Goal: Communication & Community: Ask a question

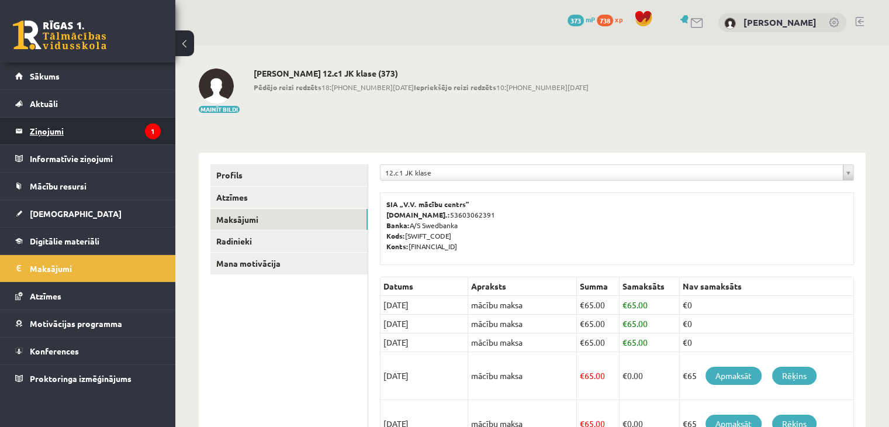
click at [110, 141] on legend "Ziņojumi 1" at bounding box center [95, 130] width 131 height 27
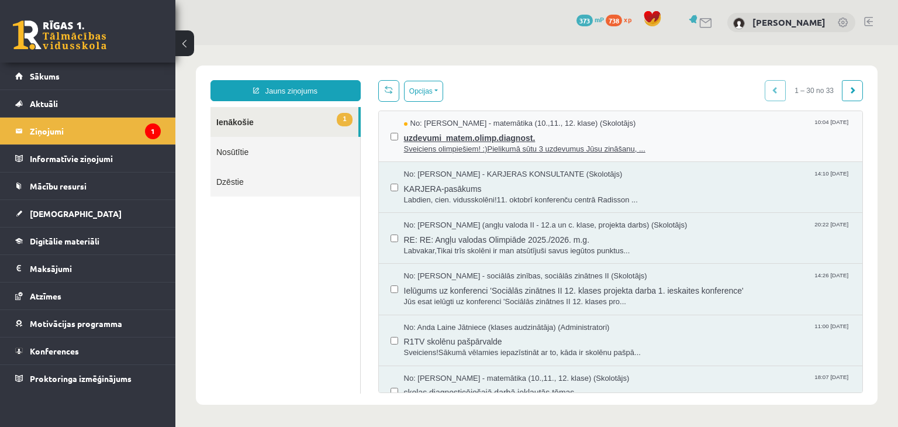
click at [433, 144] on span "Sveiciens olimpiešiem! :)Pielikumā sūtu 3 uzdevumus Jūsu zināšanu, ..." at bounding box center [627, 149] width 447 height 11
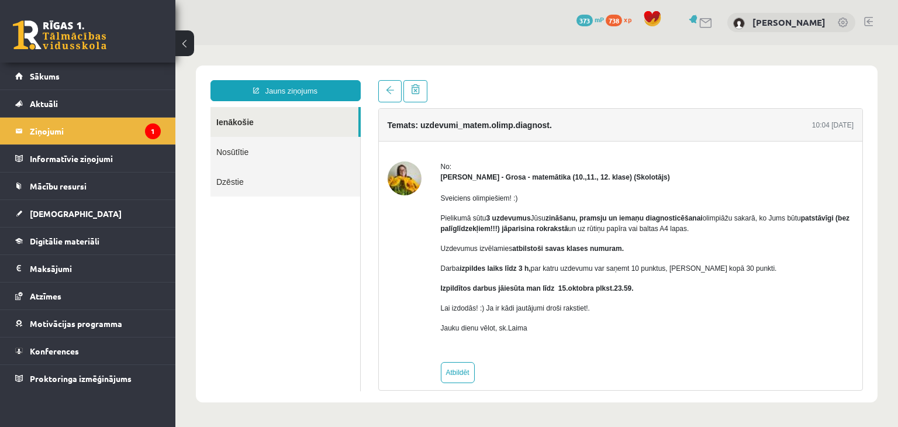
click at [494, 125] on h4 "Temats: uzdevumi_matem.olimp.diagnost." at bounding box center [470, 124] width 164 height 9
click at [572, 187] on div "Sveiciens olimpiešiem! :) Pielikumā sūtu 3 uzdevumus Jūsu zināšanu, pramsju un …" at bounding box center [647, 267] width 413 height 171
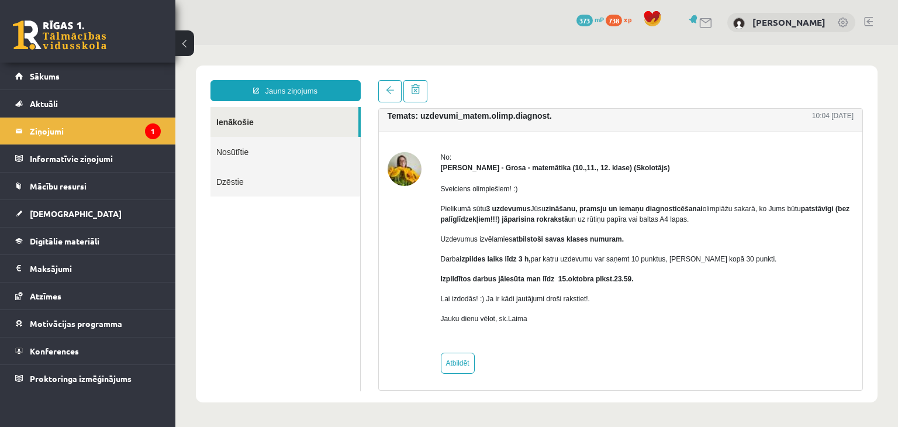
scroll to position [12, 0]
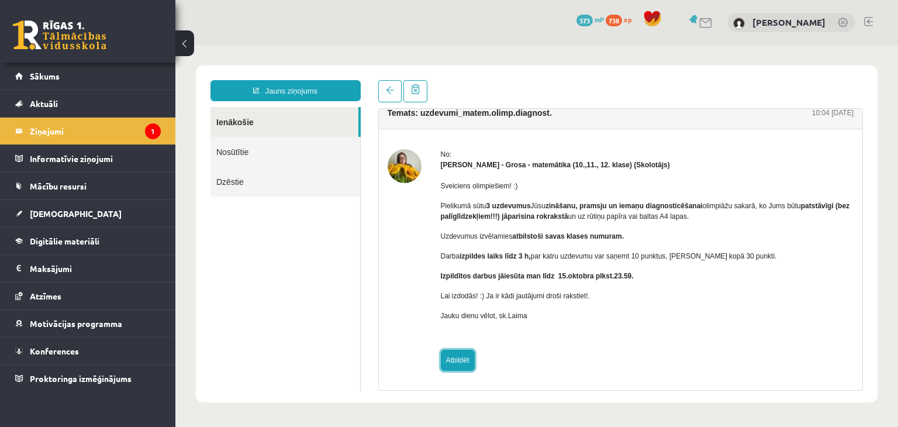
click at [463, 357] on link "Atbildēt" at bounding box center [458, 360] width 34 height 21
type input "**********"
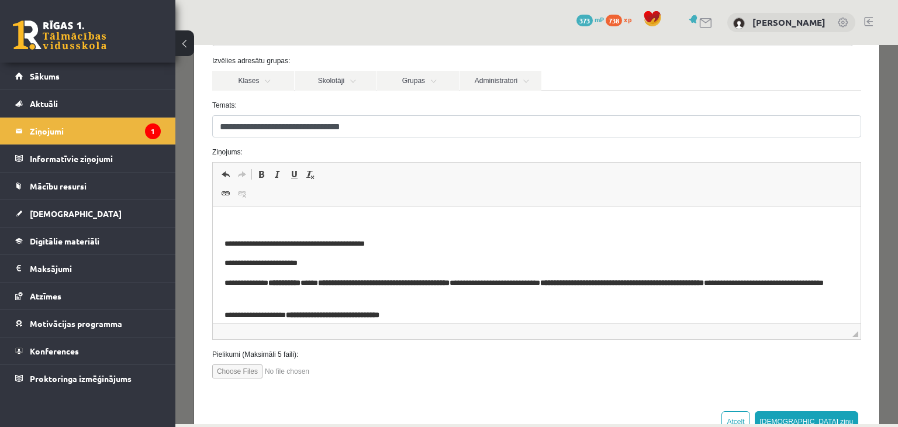
scroll to position [137, 0]
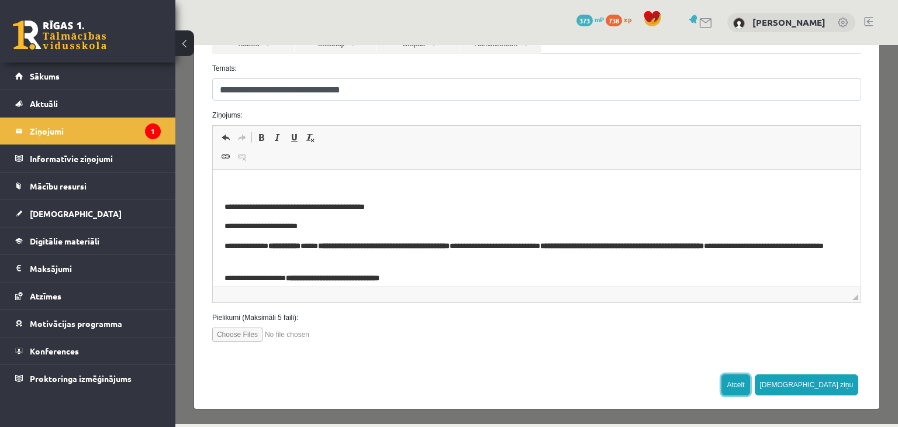
click at [749, 381] on button "Atcelt" at bounding box center [735, 384] width 28 height 21
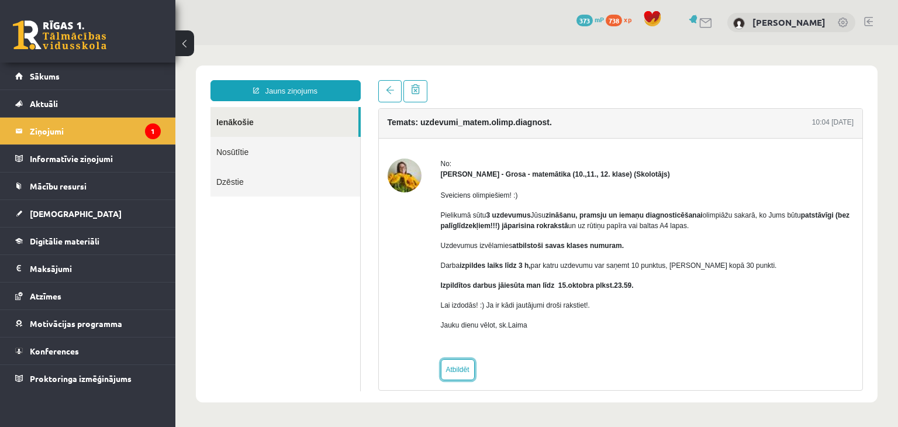
scroll to position [0, 0]
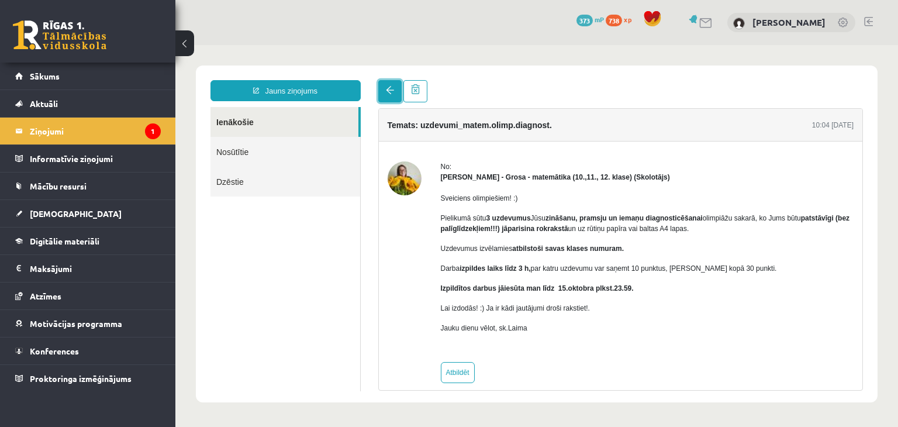
click at [386, 86] on link at bounding box center [389, 91] width 23 height 22
click at [337, 122] on link "Ienākošie" at bounding box center [284, 122] width 148 height 30
click at [57, 132] on legend "Ziņojumi 1" at bounding box center [95, 130] width 131 height 27
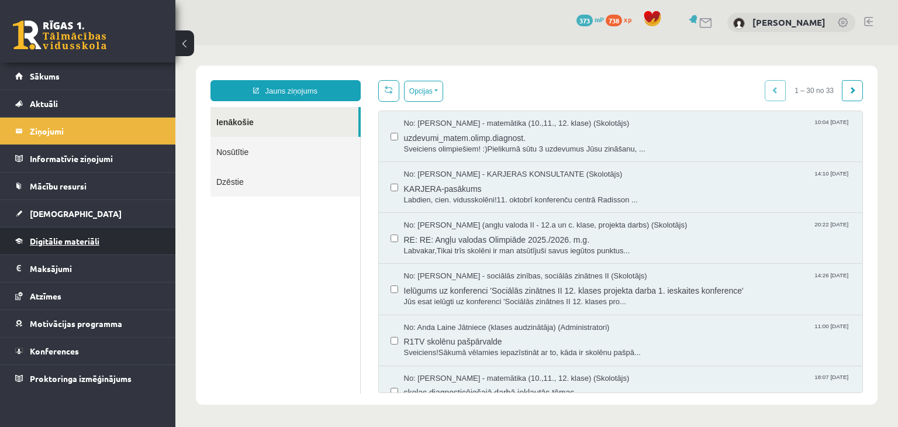
click at [122, 237] on link "Digitālie materiāli" at bounding box center [88, 240] width 146 height 27
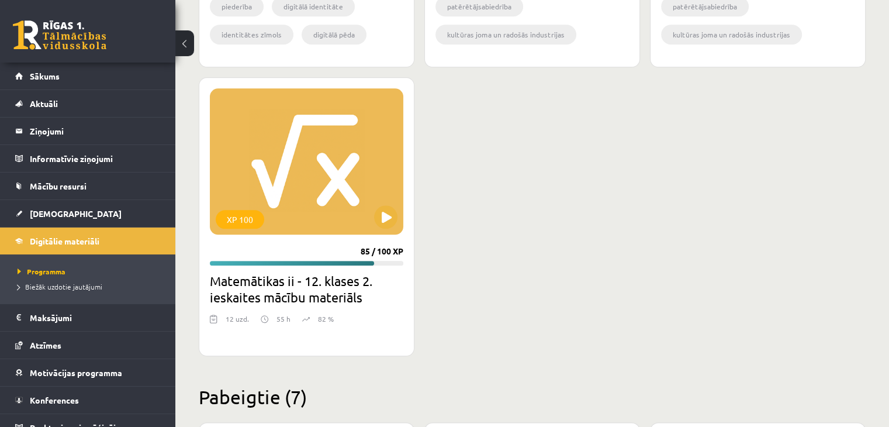
scroll to position [1286, 0]
